Goal: Task Accomplishment & Management: Manage account settings

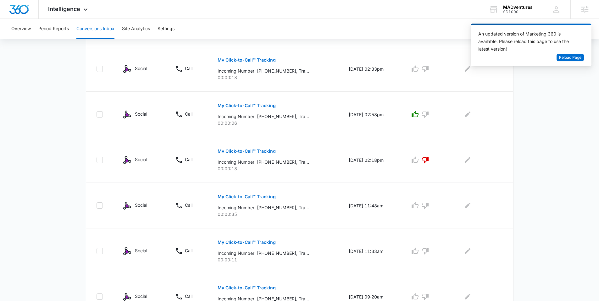
scroll to position [372, 0]
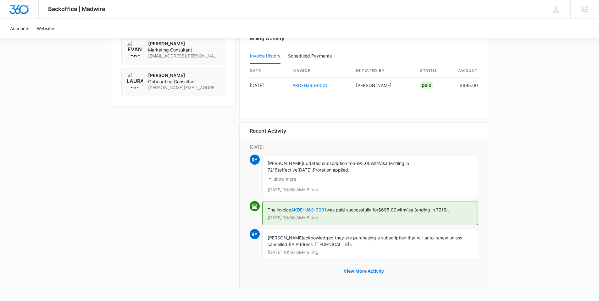
scroll to position [456, 0]
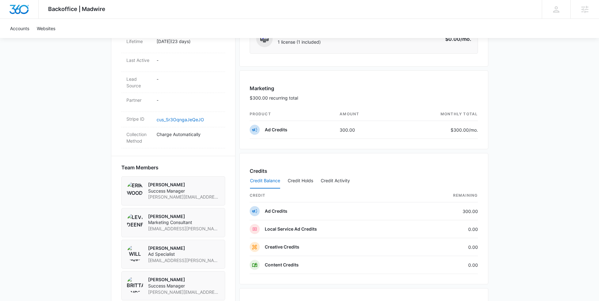
scroll to position [332, 0]
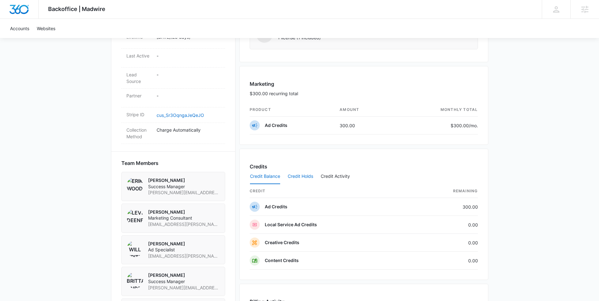
click at [300, 174] on button "Credit Holds" at bounding box center [300, 176] width 25 height 15
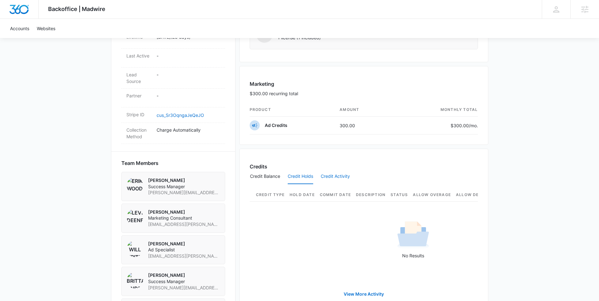
click at [334, 174] on button "Credit Activity" at bounding box center [335, 176] width 29 height 15
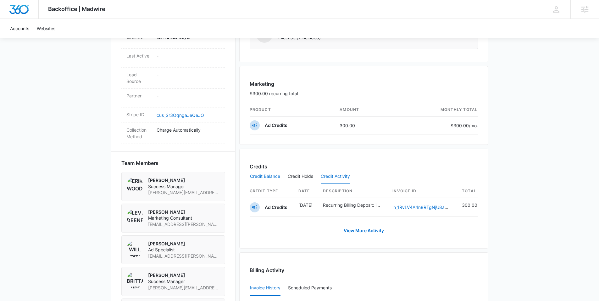
click at [263, 175] on button "Credit Balance" at bounding box center [265, 176] width 30 height 15
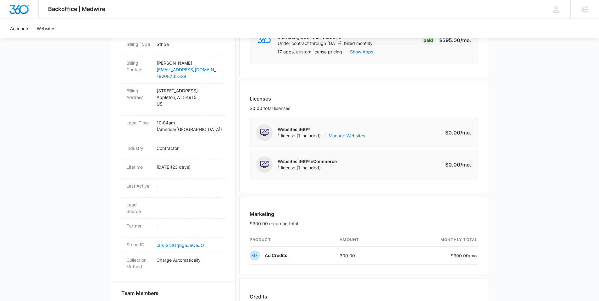
scroll to position [0, 0]
